Goal: Task Accomplishment & Management: Manage account settings

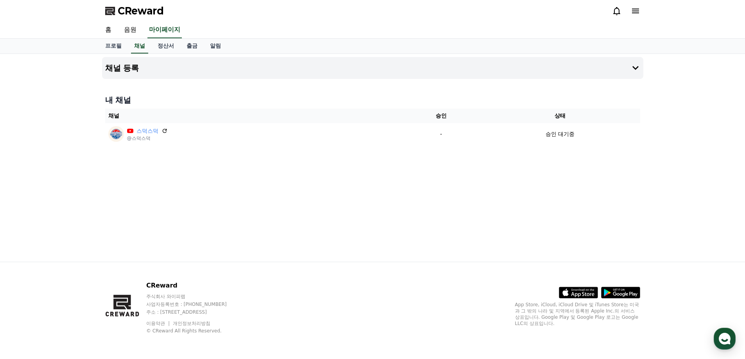
drag, startPoint x: 568, startPoint y: 214, endPoint x: 521, endPoint y: 205, distance: 47.0
click at [546, 210] on div "채널 등록 내 채널 채널 승인 상태 스덕스덕 @스덕스덕 - 승인 대기중" at bounding box center [373, 158] width 548 height 208
click at [213, 174] on div "채널 등록 내 채널 채널 승인 상태 스덕스덕 @스덕스덕 - 승인 대기중" at bounding box center [373, 158] width 548 height 208
